Goal: Navigation & Orientation: Find specific page/section

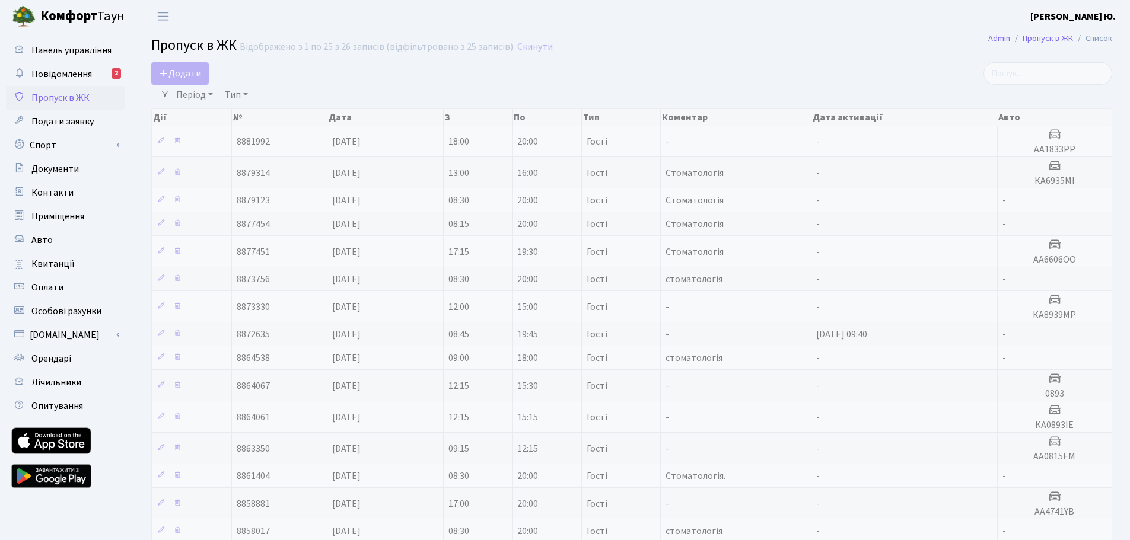
select select "25"
click at [61, 85] on link "Повідомлення 2" at bounding box center [65, 74] width 119 height 24
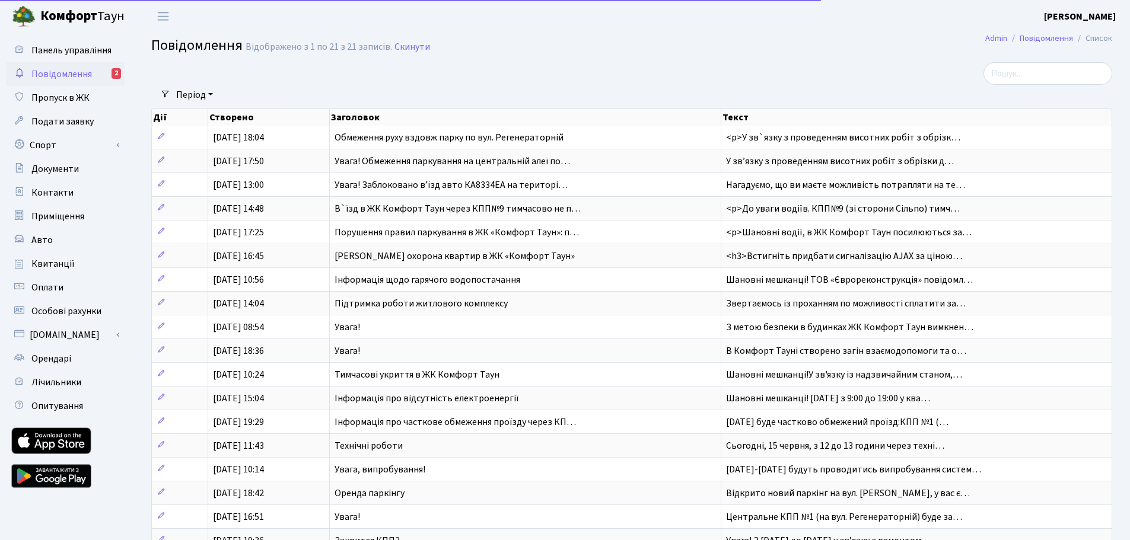
select select "25"
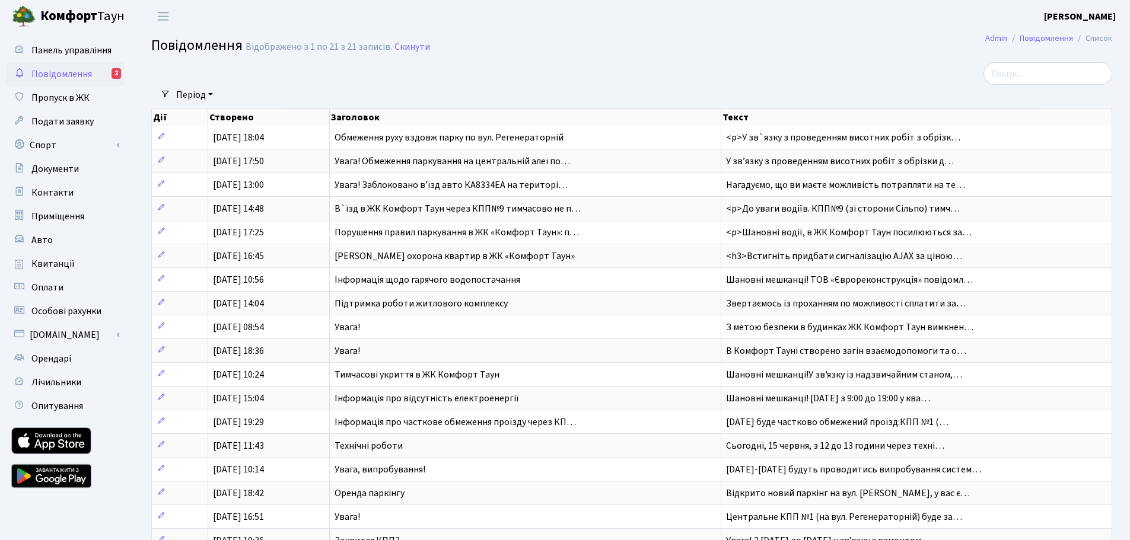
click at [91, 73] on span "Повідомлення" at bounding box center [61, 74] width 61 height 13
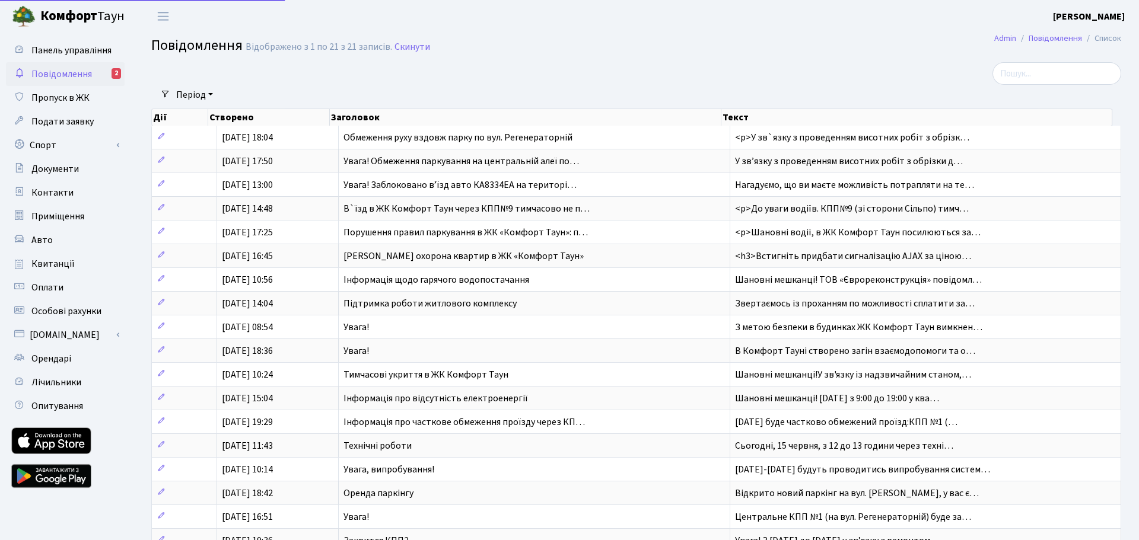
select select "25"
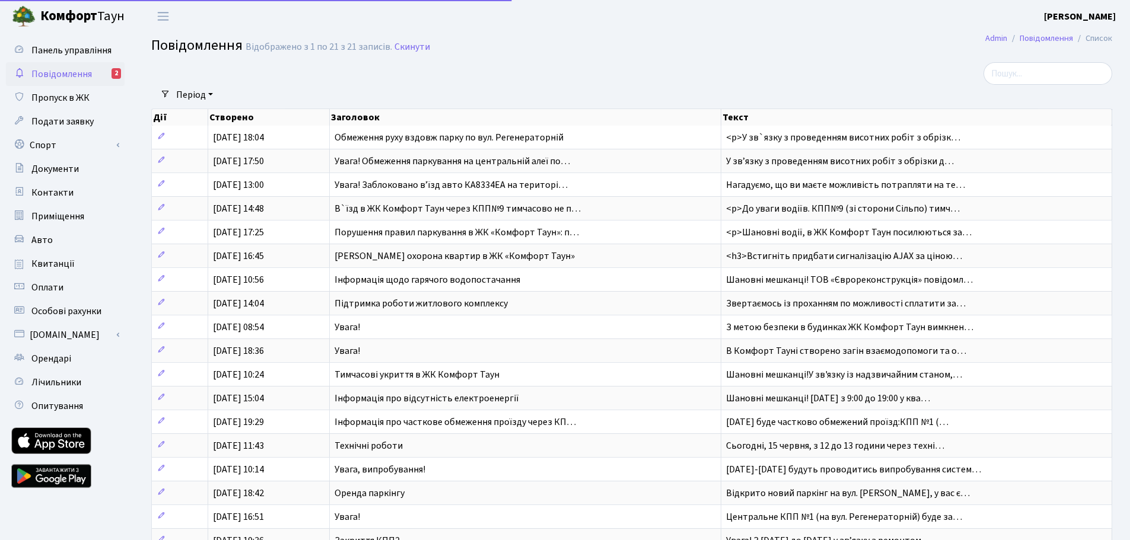
click at [82, 21] on b "Комфорт" at bounding box center [68, 16] width 57 height 19
